Goal: Task Accomplishment & Management: Manage account settings

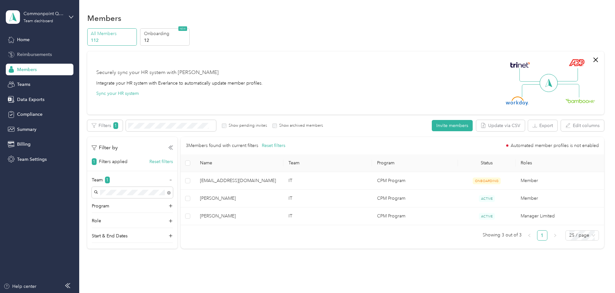
click at [19, 54] on span "Reimbursements" at bounding box center [34, 54] width 35 height 7
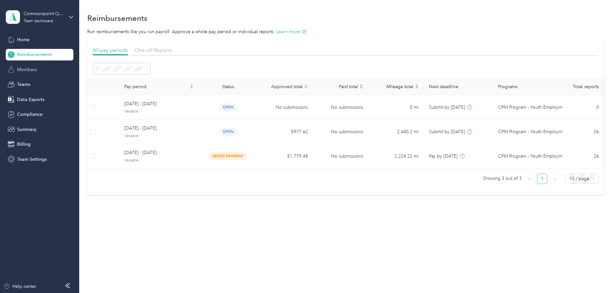
click at [23, 67] on span "Members" at bounding box center [27, 69] width 20 height 7
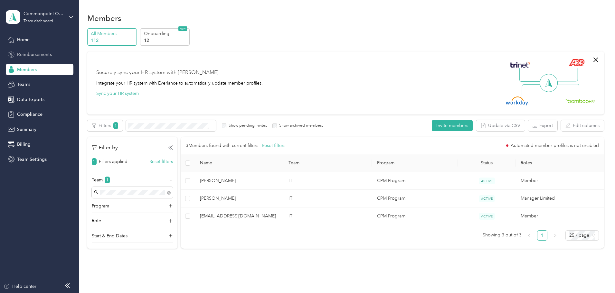
click at [34, 55] on span "Reimbursements" at bounding box center [34, 54] width 35 height 7
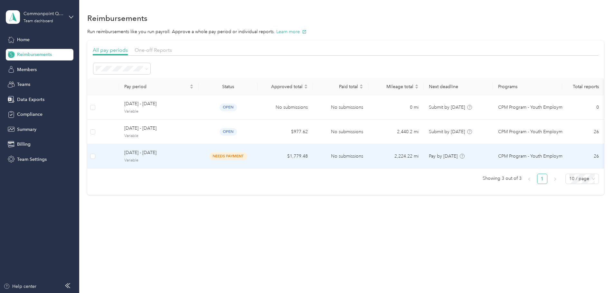
click at [181, 153] on span "[DATE] - [DATE]" at bounding box center [158, 152] width 69 height 7
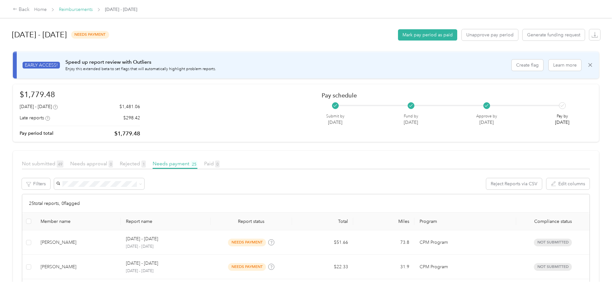
click at [93, 9] on link "Reimbursements" at bounding box center [76, 9] width 34 height 5
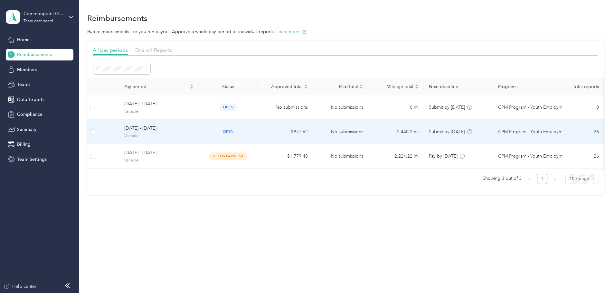
click at [183, 129] on span "[DATE] - [DATE]" at bounding box center [158, 128] width 69 height 7
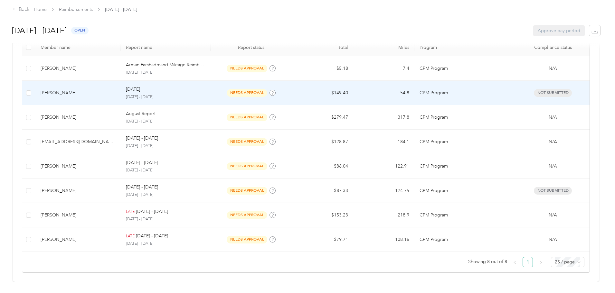
scroll to position [190, 0]
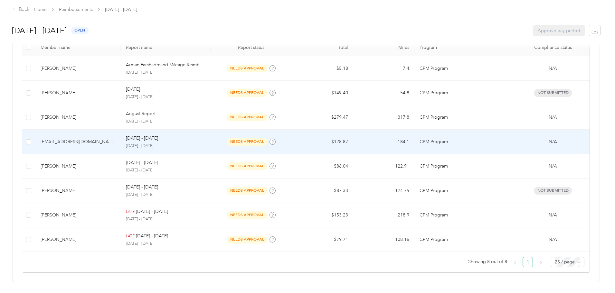
click at [104, 138] on div "[EMAIL_ADDRESS][DOMAIN_NAME]" at bounding box center [78, 141] width 75 height 7
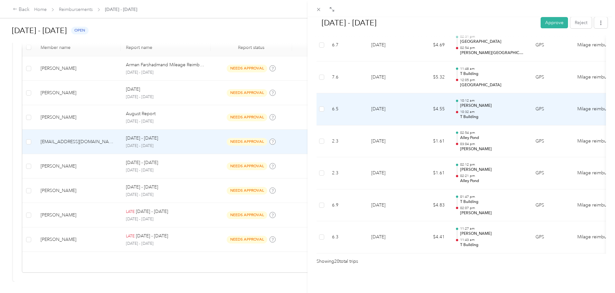
click at [470, 103] on p "[PERSON_NAME]" at bounding box center [492, 106] width 65 height 6
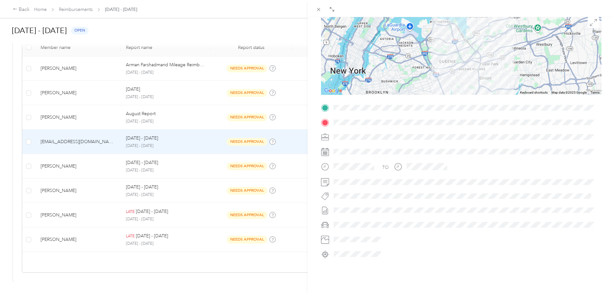
scroll to position [79, 0]
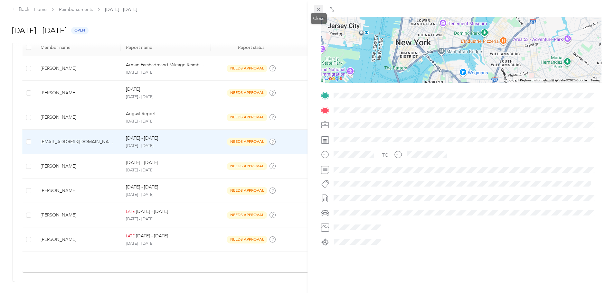
click at [320, 8] on icon at bounding box center [318, 9] width 3 height 3
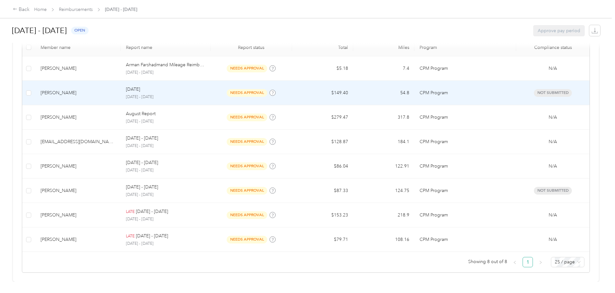
click at [166, 94] on p "[DATE] - [DATE]" at bounding box center [165, 97] width 79 height 6
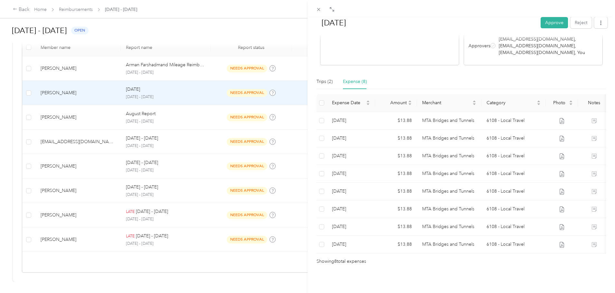
scroll to position [132, 0]
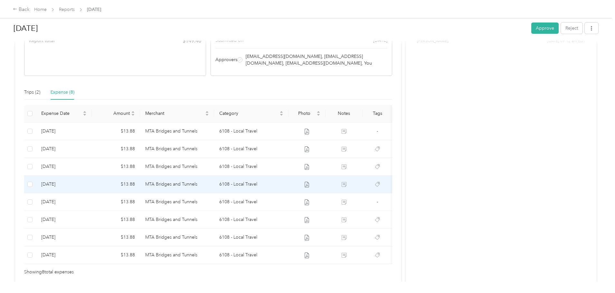
scroll to position [112, 0]
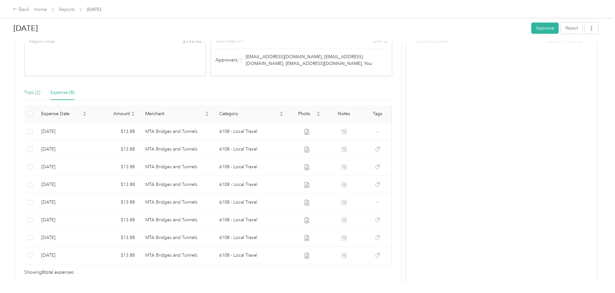
click at [40, 96] on div "Trips (2)" at bounding box center [32, 92] width 16 height 7
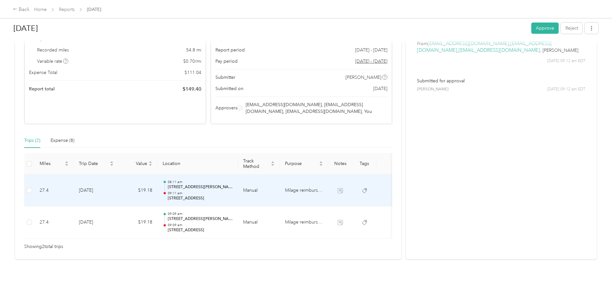
click at [233, 196] on p "[STREET_ADDRESS]" at bounding box center [200, 199] width 65 height 6
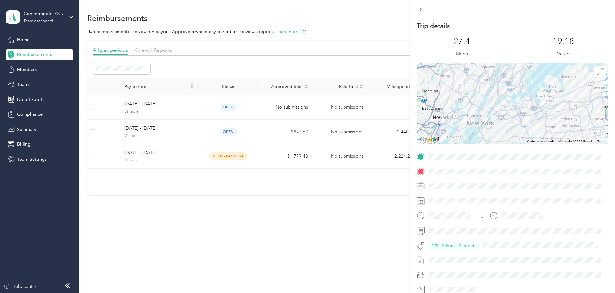
click at [25, 69] on div "Trip details This trip cannot be edited because it is either under review, appr…" at bounding box center [307, 146] width 615 height 293
